Goal: Information Seeking & Learning: Learn about a topic

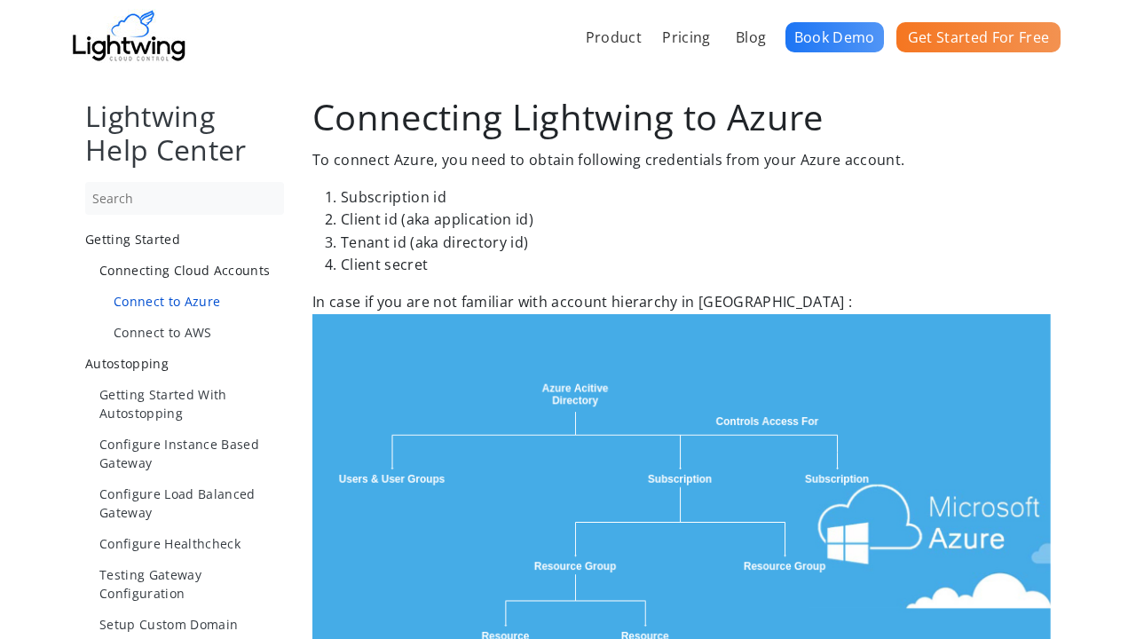
scroll to position [1766, 0]
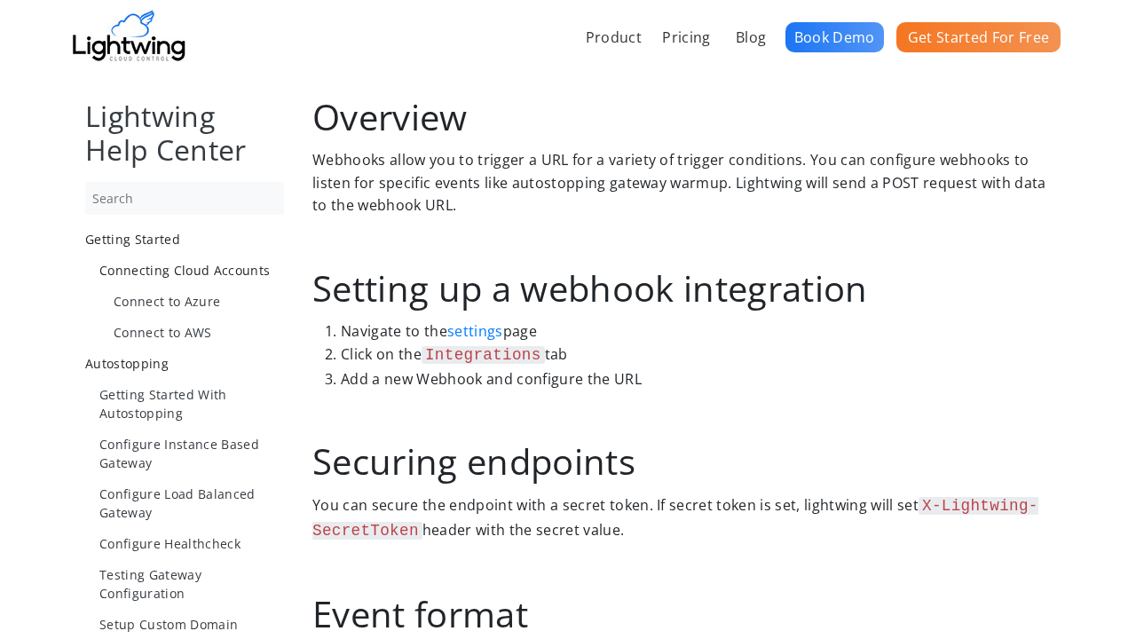
scroll to position [1307, 0]
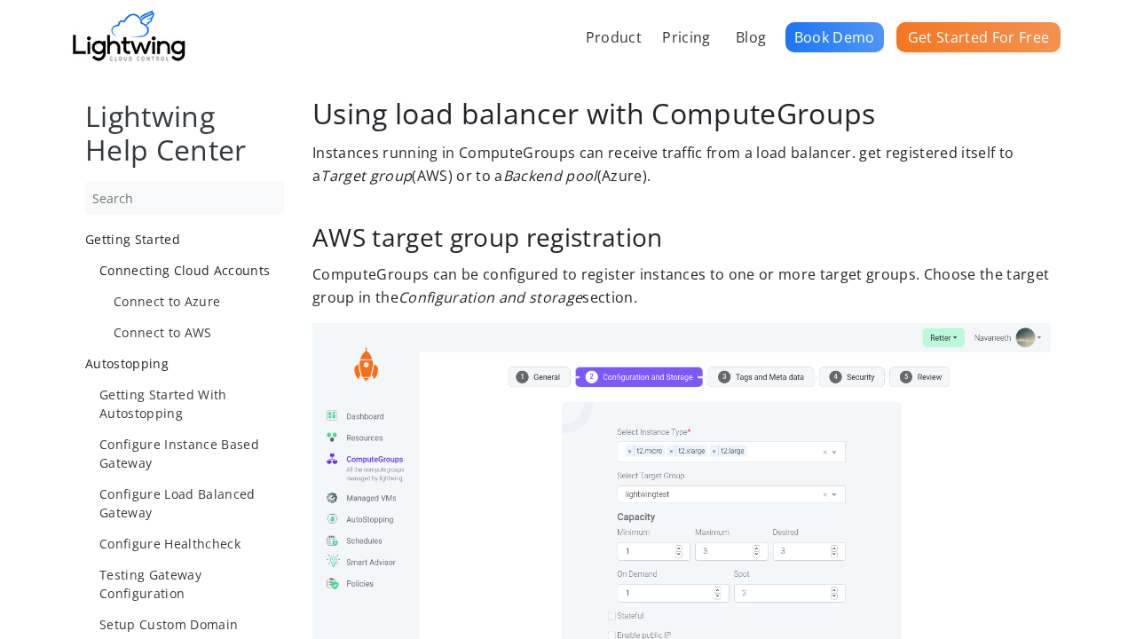
scroll to position [1248, 0]
